Goal: Information Seeking & Learning: Learn about a topic

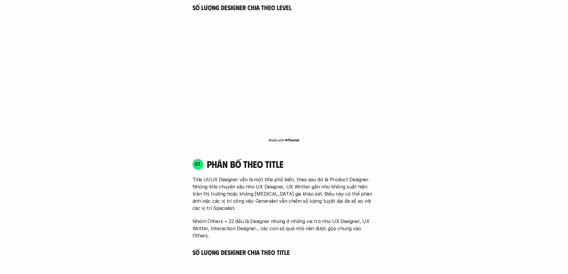
scroll to position [1404, 0]
click at [444, 90] on div "01 Phân bố theo background 03 nhóm ngành chính của những người tham gia khảo sá…" at bounding box center [284, 218] width 382 height 1156
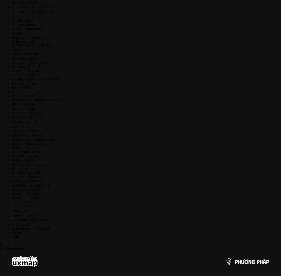
scroll to position [0, 0]
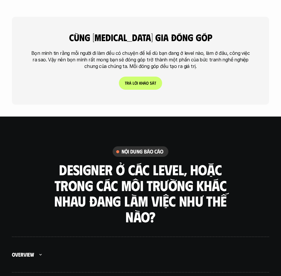
scroll to position [2119, 0]
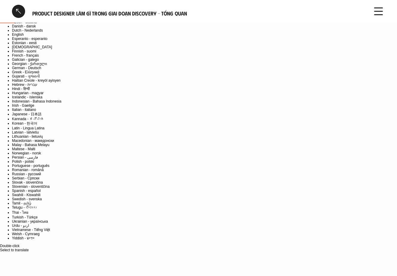
scroll to position [60, 0]
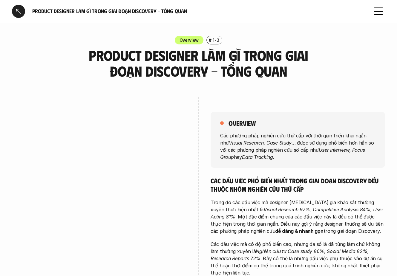
scroll to position [60, 0]
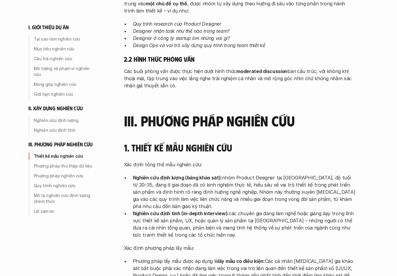
scroll to position [1373, 0]
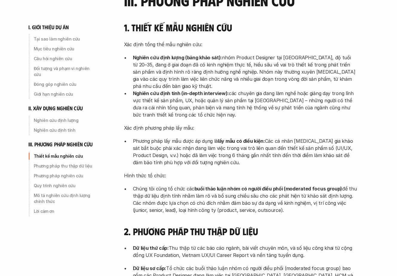
click at [318, 172] on p "Hình thức tổ chức:" at bounding box center [240, 175] width 233 height 7
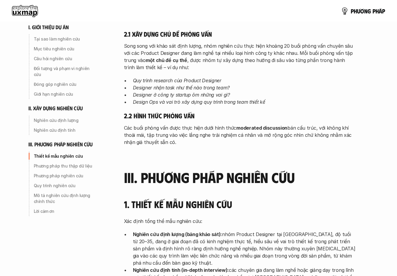
scroll to position [1194, 0]
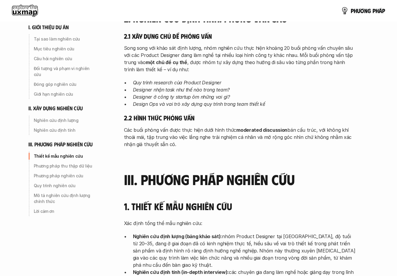
click at [255, 127] on p "Các buổi phỏng vấn được thực hiện dưới hình thức moderated discussion bán cấu t…" at bounding box center [240, 137] width 233 height 21
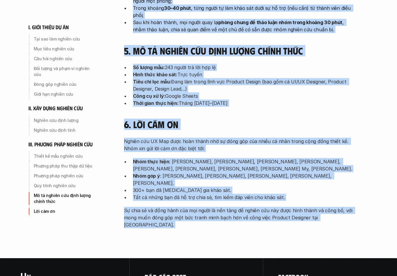
scroll to position [1891, 0]
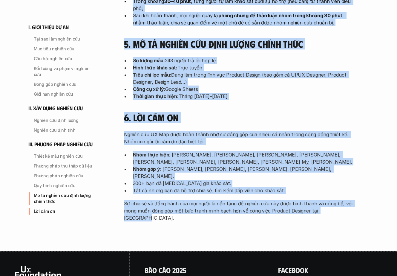
drag, startPoint x: 124, startPoint y: 53, endPoint x: 338, endPoint y: 152, distance: 236.0
copy div "loremi dolo sitame con A. Elit seddo ei te in UT Lab 1. Etd mag ali enimad min …"
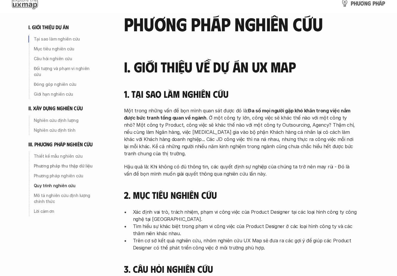
scroll to position [0, 0]
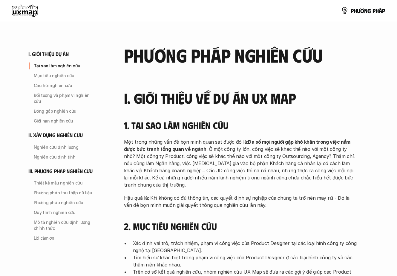
click at [306, 56] on h2 "phương pháp nghiên cứu" at bounding box center [240, 55] width 233 height 20
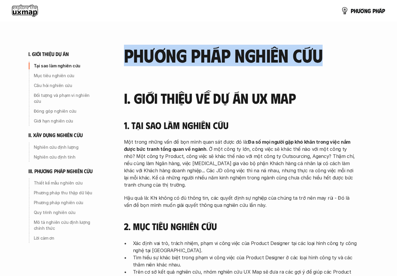
drag, startPoint x: 323, startPoint y: 52, endPoint x: 123, endPoint y: 50, distance: 200.0
copy h2 "phương pháp nghiên cứu"
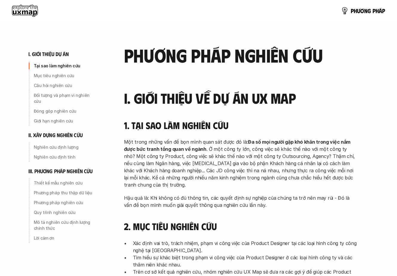
click at [215, 134] on div "1. Tại sao làm nghiên cứu Một trong những vấn đề bọn mình quan sát được đó là: …" at bounding box center [240, 164] width 233 height 89
click at [218, 200] on p "Hậu quả là: Khi không có đủ thông tin, các quyết định sự nghiệp của chúng ta tr…" at bounding box center [240, 202] width 233 height 14
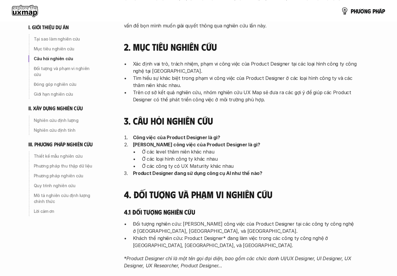
scroll to position [179, 0]
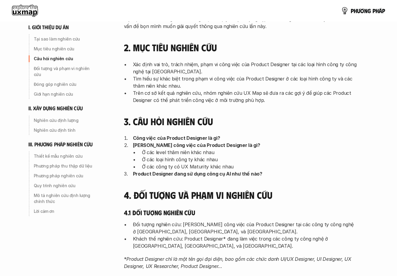
click at [153, 209] on h5 "4.1 Đối tượng nghiên cứu" at bounding box center [240, 213] width 233 height 8
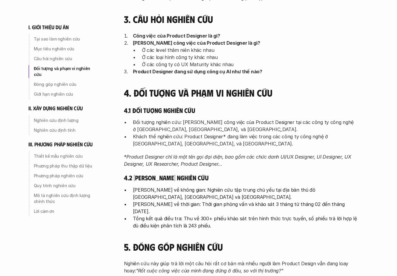
scroll to position [298, 0]
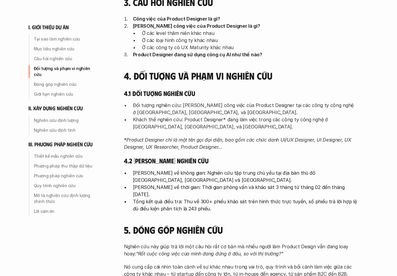
drag, startPoint x: 204, startPoint y: 136, endPoint x: 240, endPoint y: 135, distance: 35.8
click at [205, 136] on div "Đối tượng nghiên cứu: Phạm vi công việc của Product Designer tại các công ty cô…" at bounding box center [240, 126] width 233 height 49
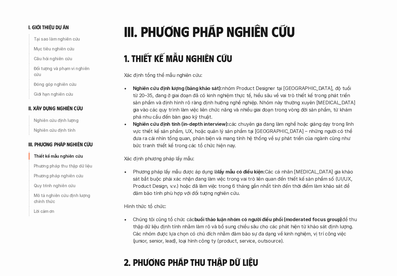
scroll to position [1343, 0]
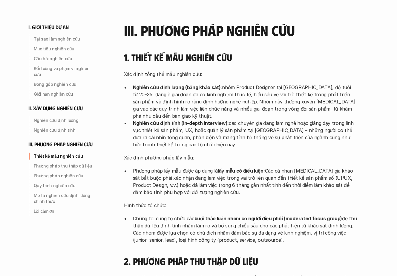
click at [242, 120] on p "Nghiên cứu định tính (in-depth interview): các chuyên gia đang làm nghề hoặc gi…" at bounding box center [245, 134] width 224 height 29
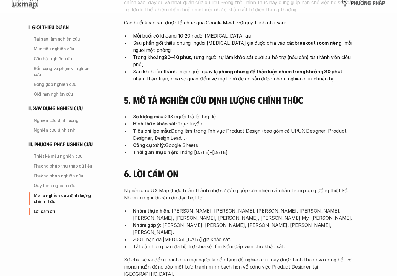
scroll to position [1921, 0]
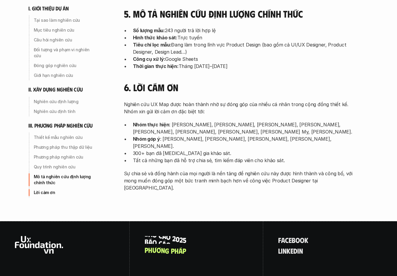
click at [178, 236] on p "B á o c á o 2 0 2 5" at bounding box center [165, 240] width 42 height 8
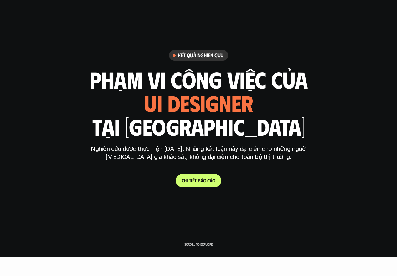
scroll to position [30, 0]
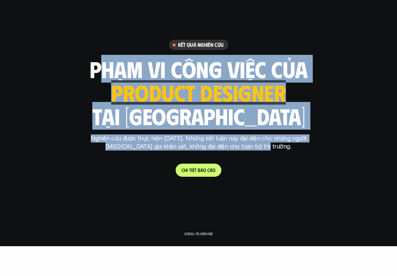
drag, startPoint x: 91, startPoint y: 66, endPoint x: 275, endPoint y: 151, distance: 202.7
click at [275, 151] on div "Kết quả nghiên cứu phạm vi công việc của ui designer ui/ux designer product des…" at bounding box center [199, 108] width 224 height 137
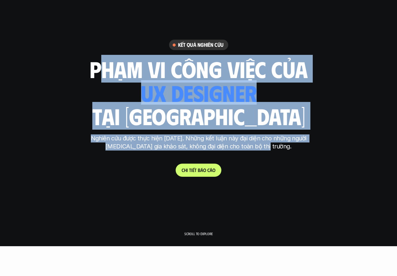
copy div "phạm vi công việc của ui designer ui/ux designer product designer UX designer u…"
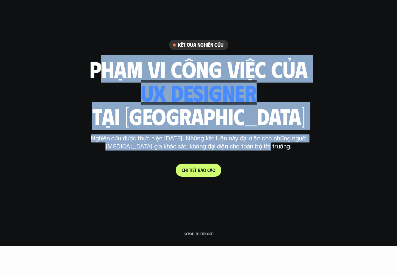
copy div "phạm vi công việc của ui designer ui/ux designer product designer UX designer u…"
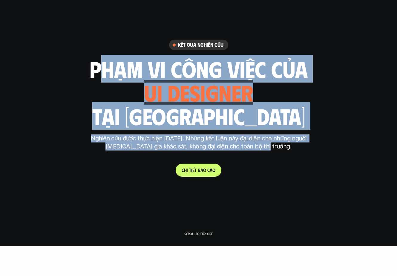
click at [255, 113] on h1 "tại [GEOGRAPHIC_DATA]" at bounding box center [198, 116] width 213 height 25
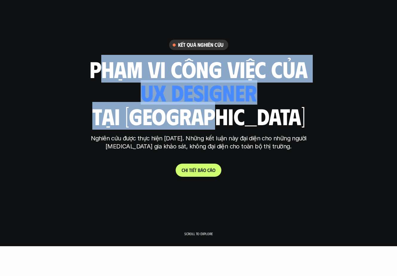
drag, startPoint x: 254, startPoint y: 121, endPoint x: 92, endPoint y: 72, distance: 170.0
click at [92, 72] on div "phạm vi công việc của ui designer ui/ux designer product designer UX designer u…" at bounding box center [199, 93] width 218 height 70
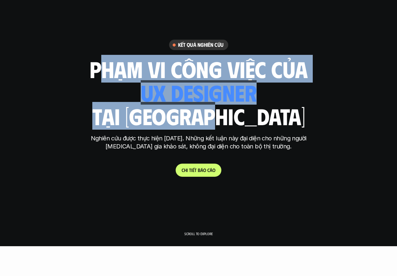
copy div "phạm vi công việc của ui designer ui/ux designer product designer UX designer u…"
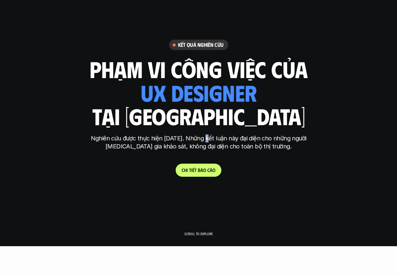
click at [205, 141] on p "Nghiên cứu được thực hiện [DATE]. Những kết luận này đại diện cho những người […" at bounding box center [199, 143] width 224 height 16
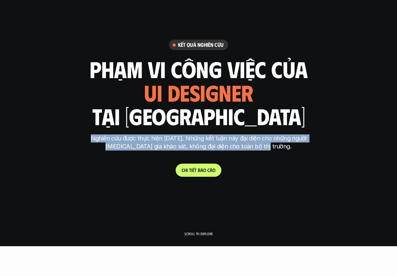
drag, startPoint x: 87, startPoint y: 137, endPoint x: 274, endPoint y: 147, distance: 187.7
click at [274, 147] on p "Nghiên cứu được thực hiện [DATE]. Những kết luận này đại diện cho những người […" at bounding box center [199, 143] width 224 height 16
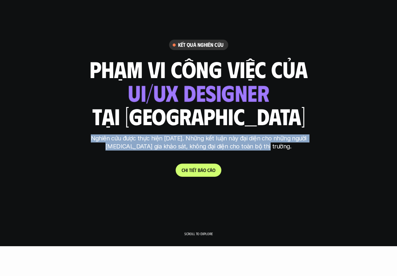
copy p "Nghiên cứu được thực hiện [DATE]. Những kết luận này đại diện cho những người […"
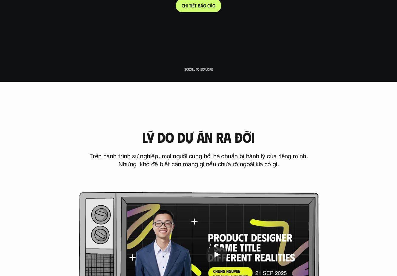
scroll to position [298, 0]
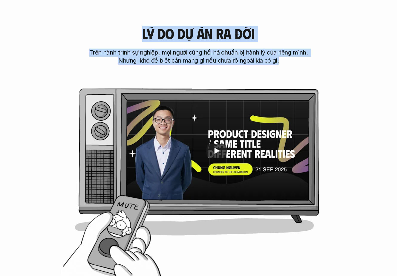
drag, startPoint x: 141, startPoint y: 29, endPoint x: 295, endPoint y: 66, distance: 157.6
click at [295, 66] on div "Lý do dự án ra đời Trên hành trình sự nghiệp, mọi người cũng hối hả chuẩn bị hà…" at bounding box center [198, 139] width 349 height 286
copy div "Lý do dự án ra đời Trên hành trình sự nghiệp, mọi người cũng hối hả chuẩn bị hà…"
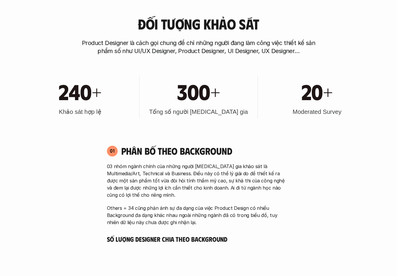
scroll to position [567, 0]
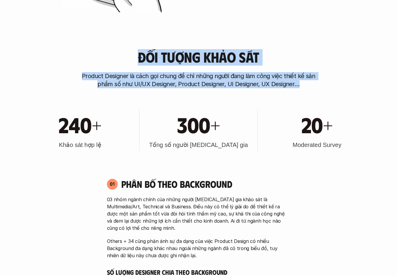
drag, startPoint x: 138, startPoint y: 55, endPoint x: 301, endPoint y: 90, distance: 166.7
copy div "Đối tượng khảo sát Product Designer là cách gọi chung để chỉ những người đang l…"
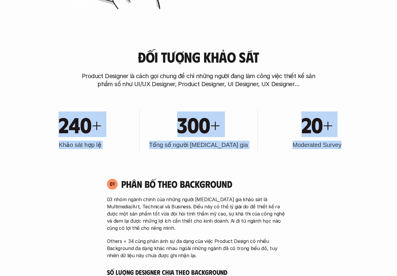
drag, startPoint x: 60, startPoint y: 116, endPoint x: 344, endPoint y: 150, distance: 285.8
click at [344, 150] on div "240+ Khảo sát hợp lệ 300+ Tổng số người tham gia 20+ Moderated Survey" at bounding box center [198, 130] width 349 height 60
copy div "240+ Khảo sát hợp lệ 300+ Tổng số người tham gia 20+ Moderated Survey"
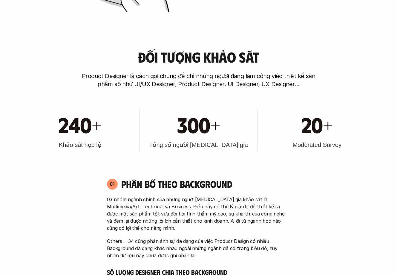
click at [83, 85] on p "Product Designer là cách gọi chung để chỉ những người đang làm công việc thiết …" at bounding box center [198, 80] width 239 height 16
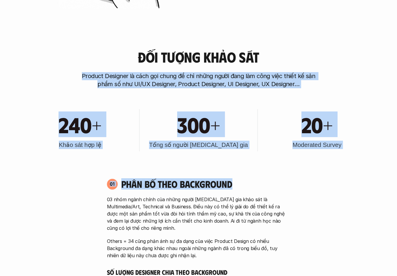
drag, startPoint x: 82, startPoint y: 72, endPoint x: 364, endPoint y: 167, distance: 297.8
copy div "Product Designer là cách gọi chung để chỉ những người đang làm công việc thiết …"
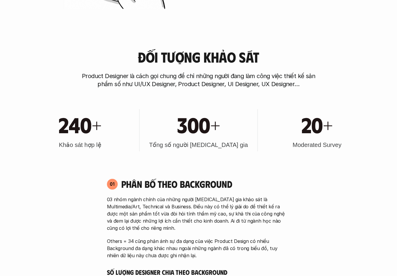
click at [258, 148] on div "240+ Khảo sát hợp lệ 300+ Tổng số người tham gia 20+ Moderated Survey" at bounding box center [198, 130] width 349 height 60
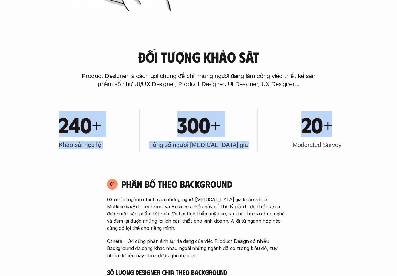
drag, startPoint x: 353, startPoint y: 144, endPoint x: 48, endPoint y: 114, distance: 306.2
click at [48, 114] on div "240+ Khảo sát hợp lệ 300+ Tổng số người tham gia 20+ Moderated Survey" at bounding box center [198, 130] width 349 height 60
click at [51, 110] on div "240+ Khảo sát hợp lệ" at bounding box center [80, 130] width 112 height 42
drag, startPoint x: 51, startPoint y: 110, endPoint x: 345, endPoint y: 158, distance: 297.9
click at [345, 158] on div "240+ Khảo sát hợp lệ 300+ Tổng số người tham gia 20+ Moderated Survey" at bounding box center [198, 130] width 349 height 60
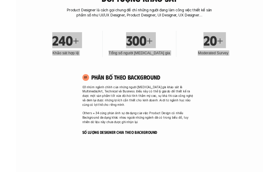
scroll to position [657, 0]
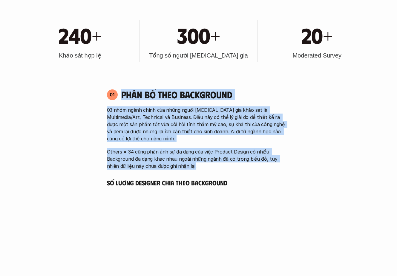
drag, startPoint x: 123, startPoint y: 95, endPoint x: 232, endPoint y: 171, distance: 133.7
click at [232, 171] on div "01 Phân bố theo background 03 nhóm ngành chính của những người tham gia khảo sá…" at bounding box center [198, 198] width 194 height 230
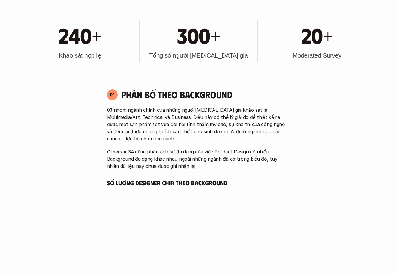
click at [110, 90] on div "01" at bounding box center [112, 95] width 11 height 11
click at [114, 93] on p "01" at bounding box center [112, 94] width 5 height 5
click at [118, 95] on div "01 Phân bố theo background" at bounding box center [198, 95] width 183 height 12
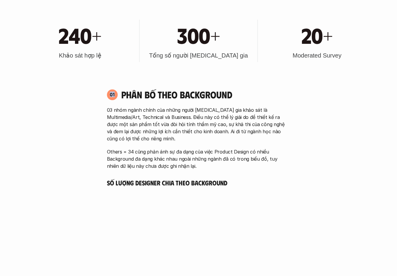
click at [117, 95] on div "01 Phân bố theo background" at bounding box center [198, 95] width 183 height 12
drag, startPoint x: 117, startPoint y: 93, endPoint x: 111, endPoint y: 91, distance: 7.1
click at [111, 91] on div "01" at bounding box center [112, 95] width 11 height 11
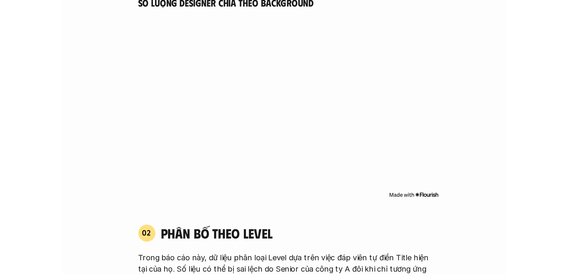
scroll to position [651, 0]
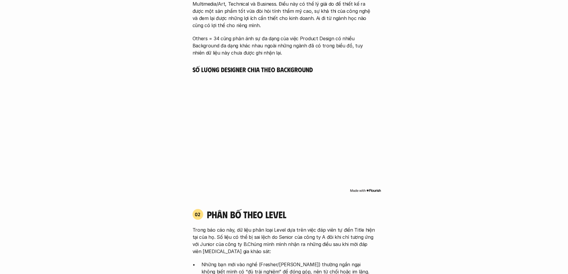
scroll to position [770, 0]
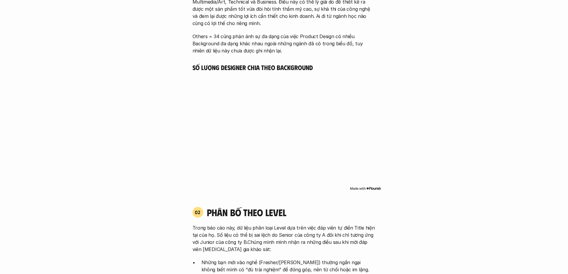
click at [256, 67] on h5 "Số lượng Designer chia theo Background" at bounding box center [284, 67] width 183 height 8
click at [257, 67] on h5 "Số lượng Designer chia theo Background" at bounding box center [284, 67] width 183 height 8
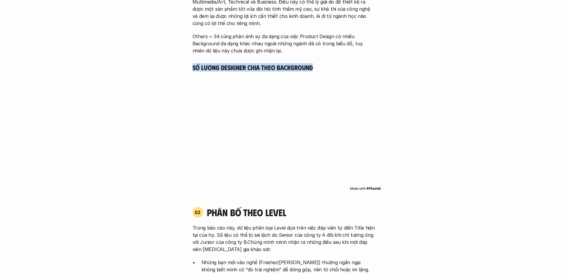
click at [218, 69] on h5 "Số lượng Designer chia theo Background" at bounding box center [284, 67] width 183 height 8
click at [295, 69] on h5 "Số lượng Designer chia theo Background" at bounding box center [284, 67] width 183 height 8
click at [359, 189] on img at bounding box center [365, 188] width 31 height 5
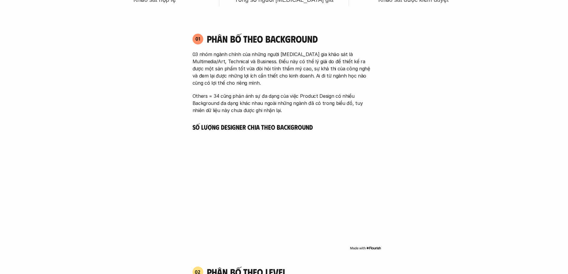
scroll to position [800, 0]
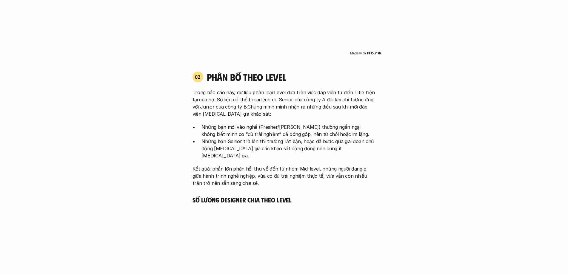
scroll to position [919, 0]
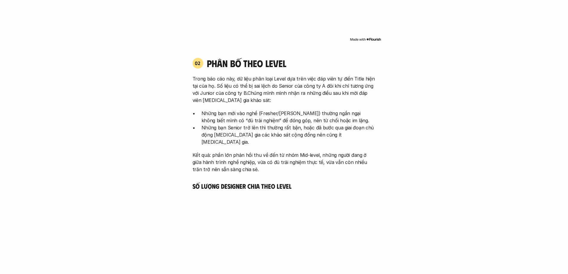
click at [378, 120] on div "02 phân bố theo Level Trong báo cáo này, dữ liệu phân loại Level dựa trên việc …" at bounding box center [284, 116] width 194 height 116
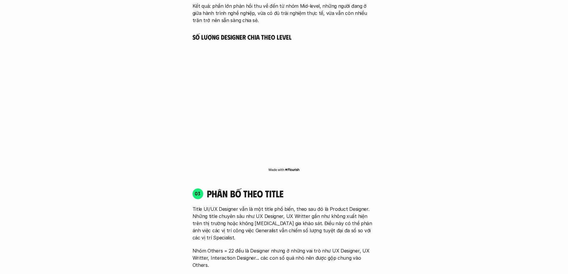
scroll to position [1158, 0]
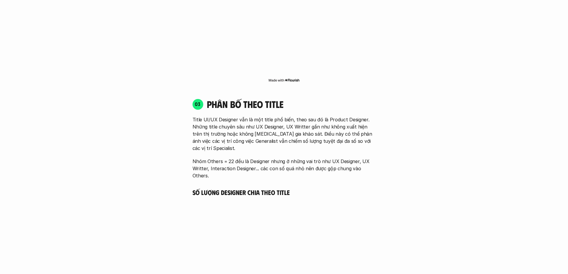
click at [196, 101] on font "03" at bounding box center [198, 104] width 6 height 6
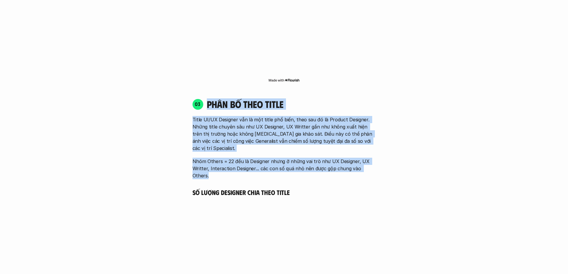
drag, startPoint x: 207, startPoint y: 96, endPoint x: 375, endPoint y: 154, distance: 178.6
click at [375, 154] on div "03 phân bố theo title Title UI/UX Designer vẫn là một title phổ biến, theo sau …" at bounding box center [284, 138] width 194 height 81
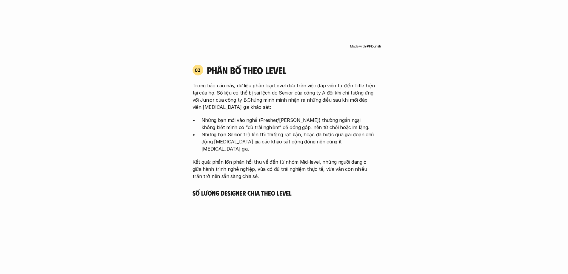
scroll to position [919, 0]
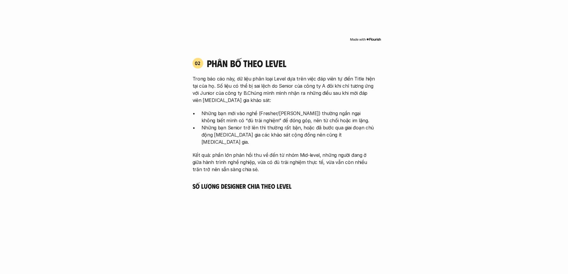
click at [206, 66] on div "02 phân bố theo Level" at bounding box center [284, 64] width 183 height 12
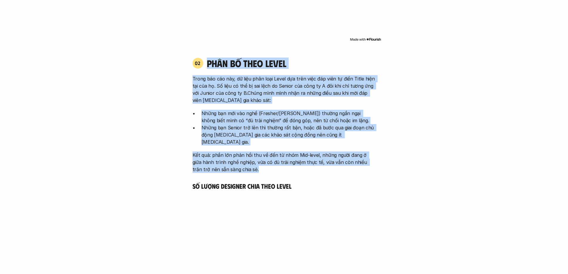
drag, startPoint x: 208, startPoint y: 62, endPoint x: 286, endPoint y: 167, distance: 130.7
click at [286, 167] on div "02 phân bố theo Level Trong báo cáo này, dữ liệu phân loại Level dựa trên việc …" at bounding box center [284, 190] width 194 height 277
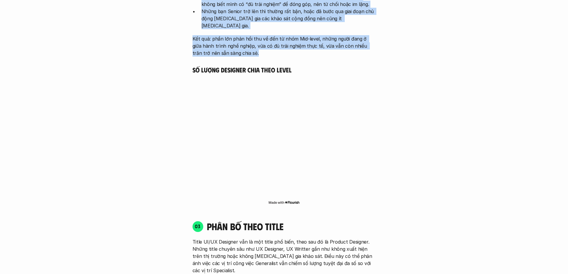
scroll to position [1068, 0]
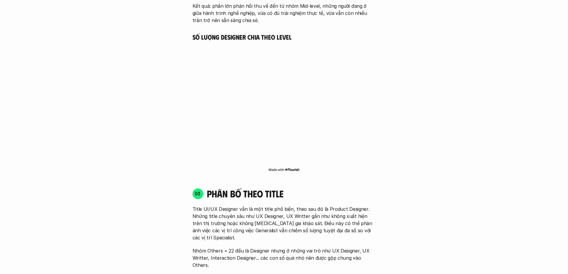
click at [396, 129] on div "01 Phân bố theo background 03 nhóm ngành chính của những người tham gia khảo sá…" at bounding box center [284, 247] width 382 height 1156
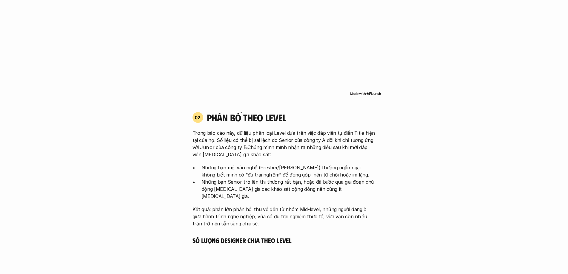
scroll to position [860, 0]
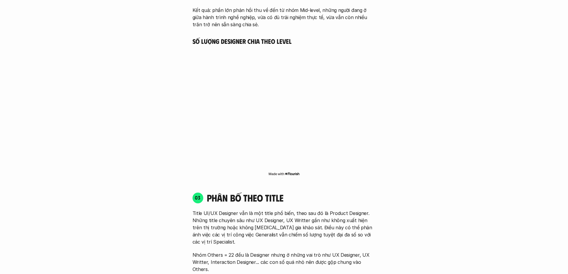
scroll to position [1068, 0]
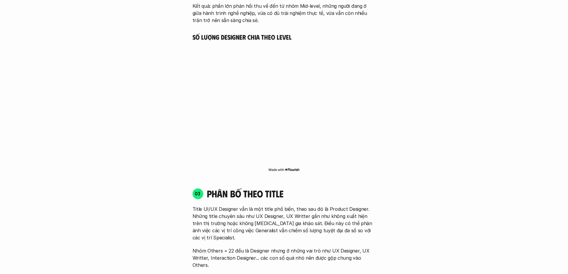
click at [294, 33] on h5 "Số lượng Designer chia theo level" at bounding box center [284, 37] width 183 height 8
click at [293, 33] on h5 "Số lượng Designer chia theo level" at bounding box center [284, 37] width 183 height 8
drag, startPoint x: 291, startPoint y: 28, endPoint x: 193, endPoint y: 33, distance: 97.7
click at [193, 33] on h5 "Số lượng Designer chia theo level" at bounding box center [284, 37] width 183 height 8
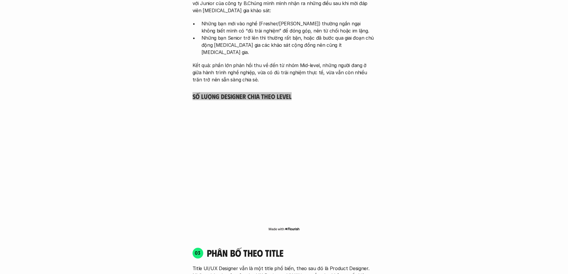
scroll to position [1009, 0]
click at [396, 150] on div "Đối tượng khảo sát Product Designer là cách gọi chung để chỉ những người đang l…" at bounding box center [284, 228] width 520 height 1316
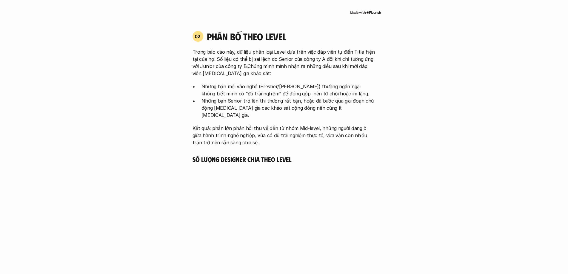
scroll to position [979, 0]
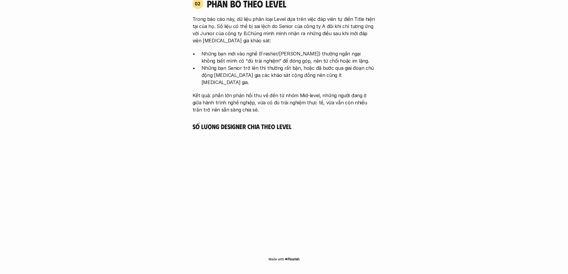
click at [396, 70] on div "Đối tượng khảo sát Product Designer là cách gọi chung để chỉ những người đang l…" at bounding box center [284, 257] width 520 height 1316
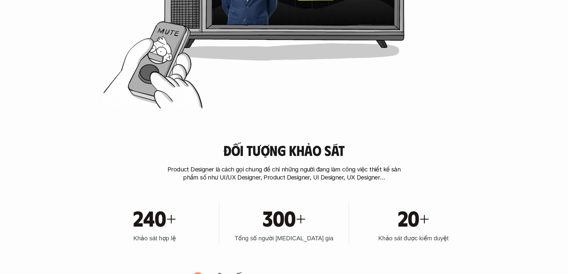
scroll to position [0, 0]
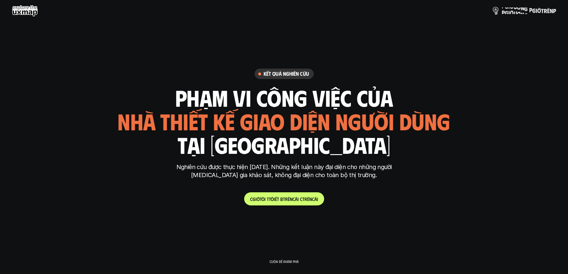
click at [396, 9] on p "P giờ ư ơ N g P giờ TRÊN P" at bounding box center [529, 10] width 54 height 7
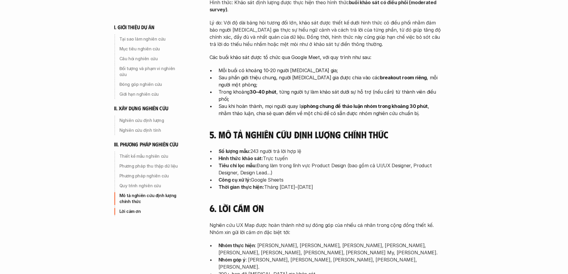
scroll to position [1880, 0]
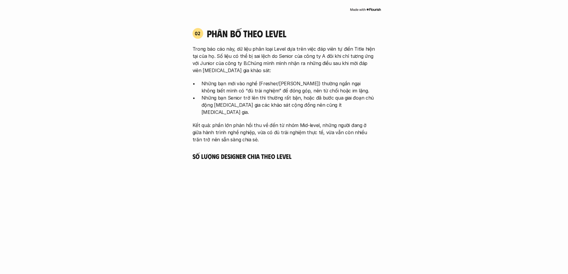
scroll to position [925, 0]
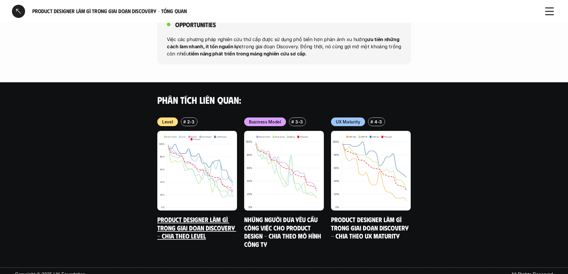
scroll to position [616, 0]
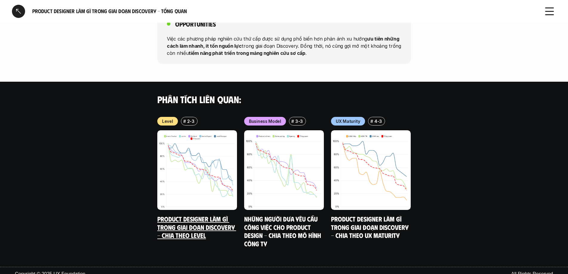
click at [190, 215] on link "Product Designer làm gì trong giai đoạn Discovery - Chia theo Level" at bounding box center [196, 227] width 79 height 24
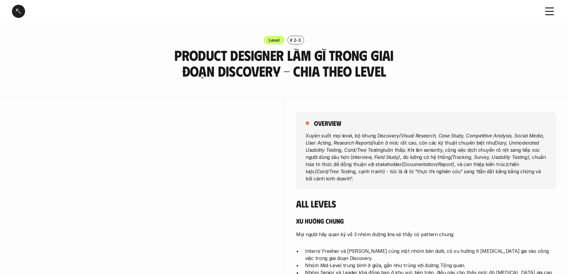
click at [17, 14] on div at bounding box center [18, 11] width 13 height 13
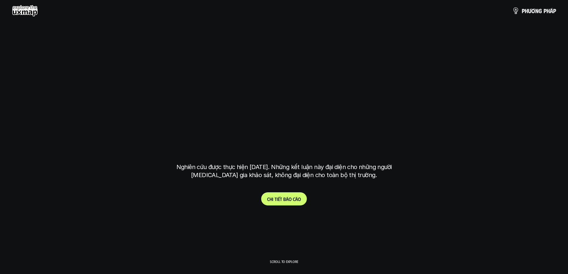
scroll to position [2120, 0]
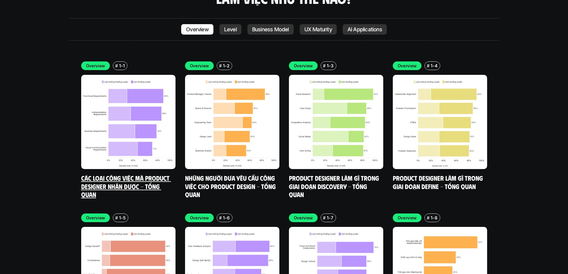
click at [147, 108] on img at bounding box center [128, 122] width 94 height 94
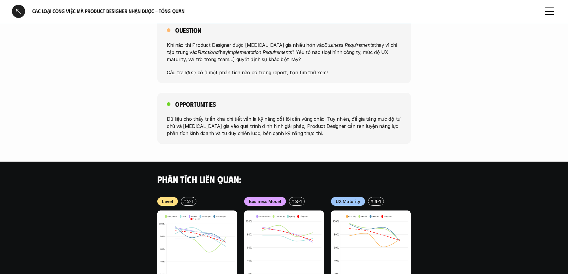
scroll to position [531, 0]
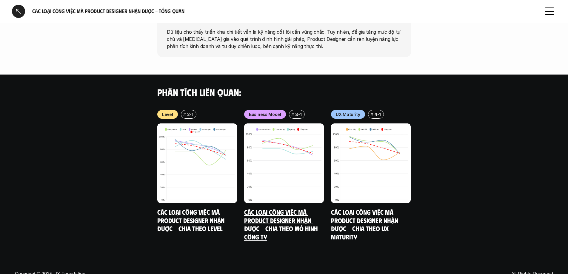
click at [299, 210] on link "Các loại công việc mà Product Designer nhận được - Chia theo mô hình công ty" at bounding box center [281, 224] width 75 height 33
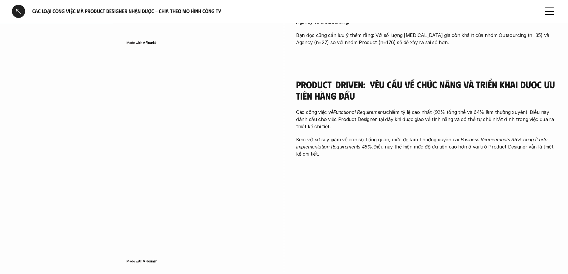
scroll to position [209, 0]
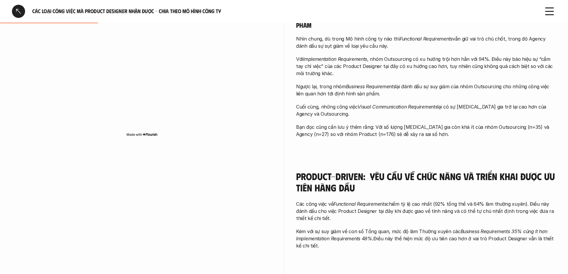
click at [520, 126] on p "Bạn đọc cũng cần lưu ý thêm rằng: Với số lượng tham gia còn khá ít của nhóm Out…" at bounding box center [426, 131] width 260 height 14
click at [496, 131] on p "Bạn đọc cũng cần lưu ý thêm rằng: Với số lượng tham gia còn khá ít của nhóm Out…" at bounding box center [426, 131] width 260 height 14
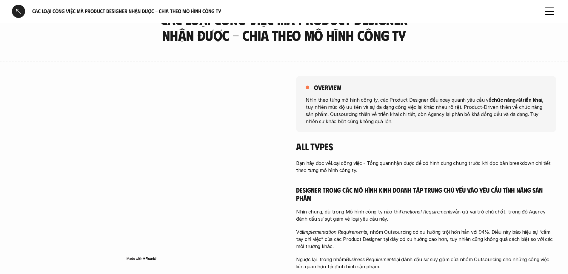
scroll to position [30, 0]
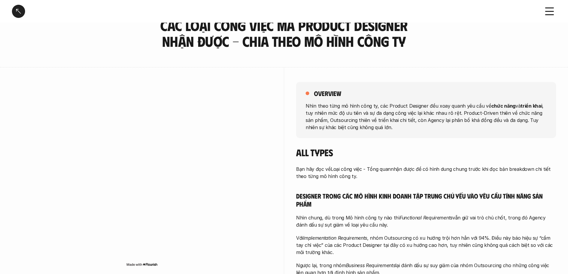
scroll to position [531, 0]
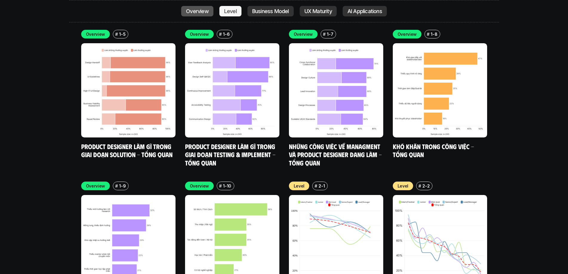
scroll to position [2389, 0]
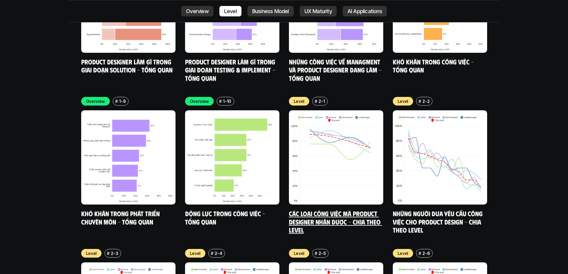
click at [360, 210] on link "Các loại công việc mà Product Designer nhận được - Chia theo Level" at bounding box center [335, 222] width 93 height 24
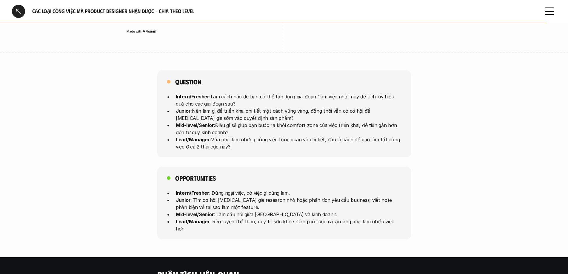
scroll to position [1492, 0]
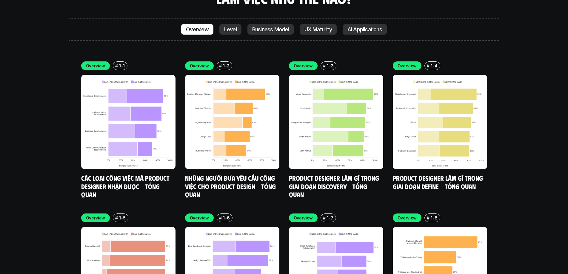
scroll to position [2120, 0]
click at [221, 174] on link "Những người đưa yêu cầu công việc cho Product Design - Tổng quan" at bounding box center [231, 186] width 92 height 24
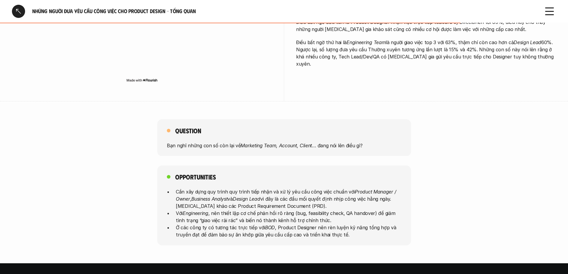
scroll to position [298, 0]
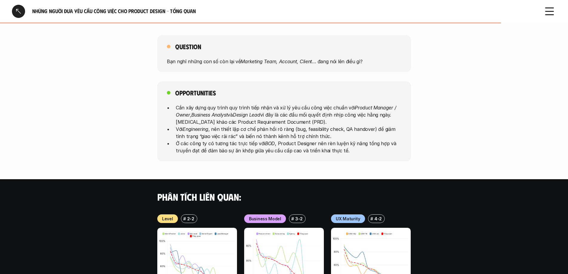
click at [177, 107] on p "Cần xây dựng quy trình quy trình tiếp nhận và xử lý yêu cầu công việc chuẩn với…" at bounding box center [289, 114] width 226 height 21
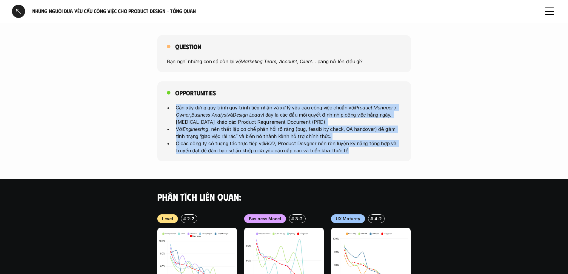
drag, startPoint x: 177, startPoint y: 107, endPoint x: 349, endPoint y: 166, distance: 181.1
click at [349, 166] on div "Những người đưa yêu cầu công việc cho Product Design - Tổng quan Overview # 1-2…" at bounding box center [284, 40] width 568 height 677
copy ul "Cần xây dựng quy trình quy trình tiếp nhận và xử lý yêu cầu công việc chuẩn với…"
click at [143, 115] on div "Opportunities Cần xây dựng quy trình quy trình tiếp nhận và xử lý yêu cầu công …" at bounding box center [284, 121] width 568 height 80
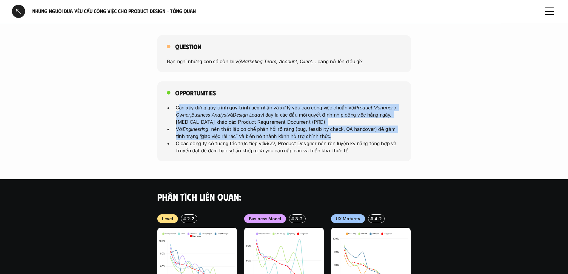
drag, startPoint x: 178, startPoint y: 108, endPoint x: 336, endPoint y: 139, distance: 161.4
click at [336, 139] on ul "Cần xây dựng quy trình quy trình tiếp nhận và xử lý yêu cầu công việc chuẩn với…" at bounding box center [284, 129] width 235 height 50
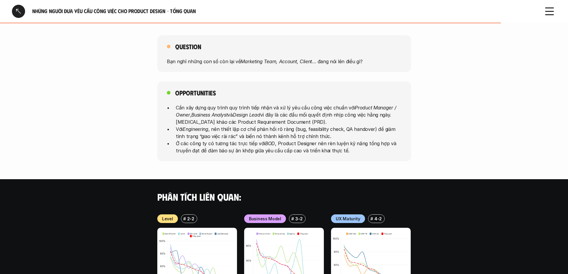
click at [364, 141] on p "Ở các công ty có tương tác trực tiếp với BOD , Product Designer nên rèn luyện k…" at bounding box center [289, 147] width 226 height 14
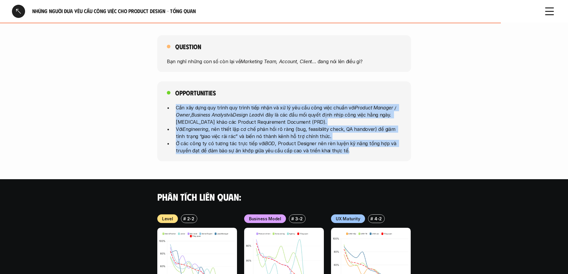
drag, startPoint x: 346, startPoint y: 149, endPoint x: 177, endPoint y: 108, distance: 173.5
click at [177, 108] on ul "Cần xây dựng quy trình quy trình tiếp nhận và xử lý yêu cầu công việc chuẩn với…" at bounding box center [284, 129] width 235 height 50
copy ul "Cần xây dựng quy trình quy trình tiếp nhận và xử lý yêu cầu công việc chuẩn với…"
click at [365, 136] on p "Với Engineering , nên thiết lập cơ chế phản hồi rõ ràng (bug, feasibility check…" at bounding box center [289, 133] width 226 height 14
drag, startPoint x: 352, startPoint y: 150, endPoint x: 175, endPoint y: 108, distance: 181.5
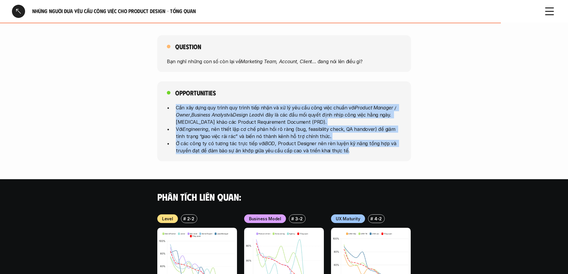
click at [175, 108] on ul "Cần xây dựng quy trình quy trình tiếp nhận và xử lý yêu cầu công việc chuẩn với…" at bounding box center [284, 129] width 235 height 50
copy ul "Cần xây dựng quy trình quy trình tiếp nhận và xử lý yêu cầu công việc chuẩn với…"
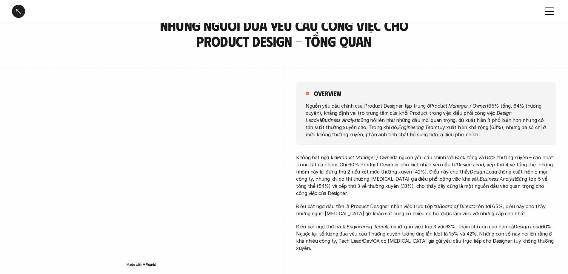
scroll to position [0, 0]
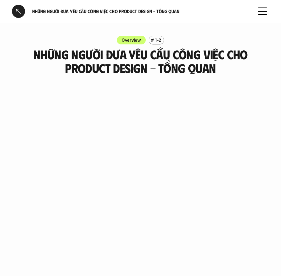
scroll to position [448, 0]
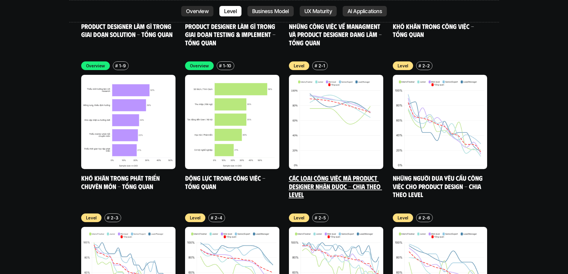
scroll to position [2477, 0]
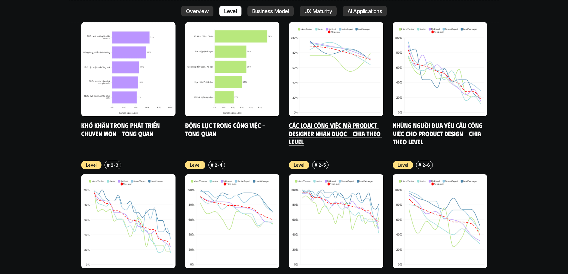
click at [360, 121] on link "Các loại công việc mà Product Designer nhận được - Chia theo Level" at bounding box center [335, 133] width 93 height 24
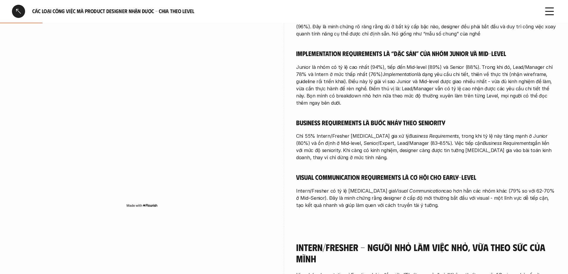
scroll to position [149, 0]
